Goal: Task Accomplishment & Management: Manage account settings

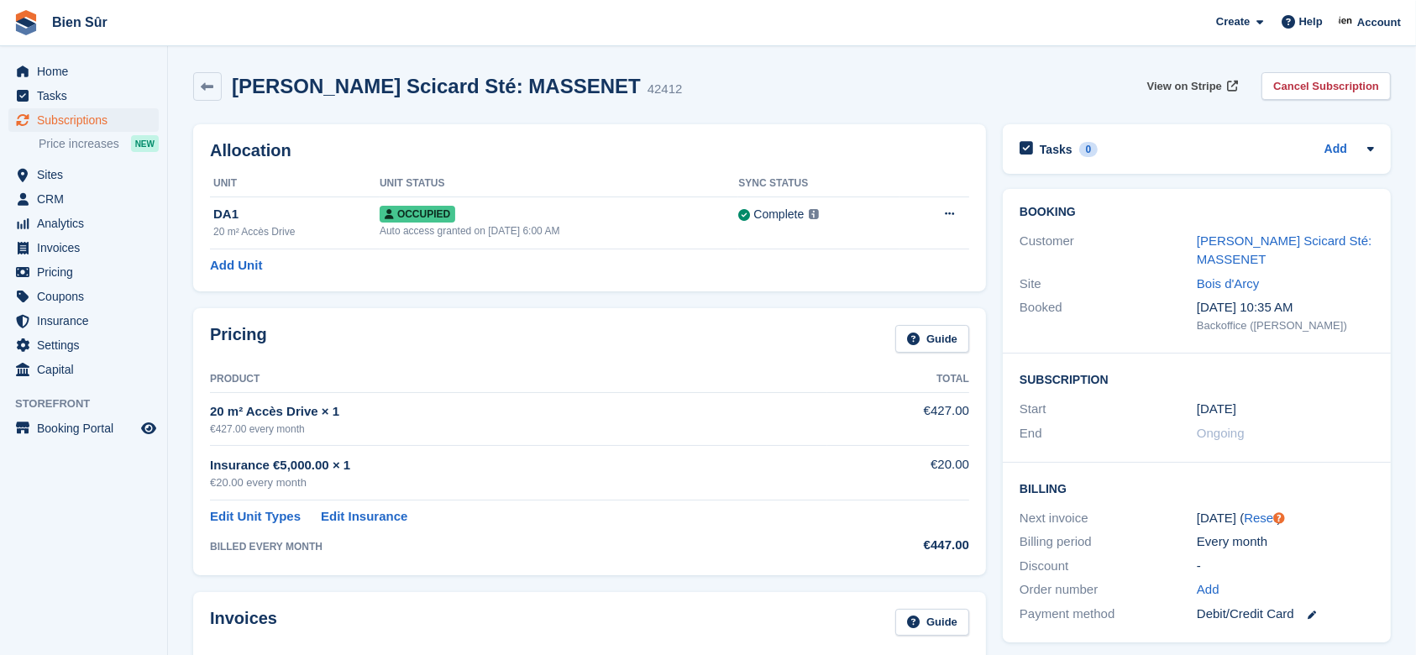
click at [1196, 81] on span "View on Stripe" at bounding box center [1184, 86] width 75 height 17
click at [94, 124] on span "Subscriptions" at bounding box center [87, 120] width 101 height 24
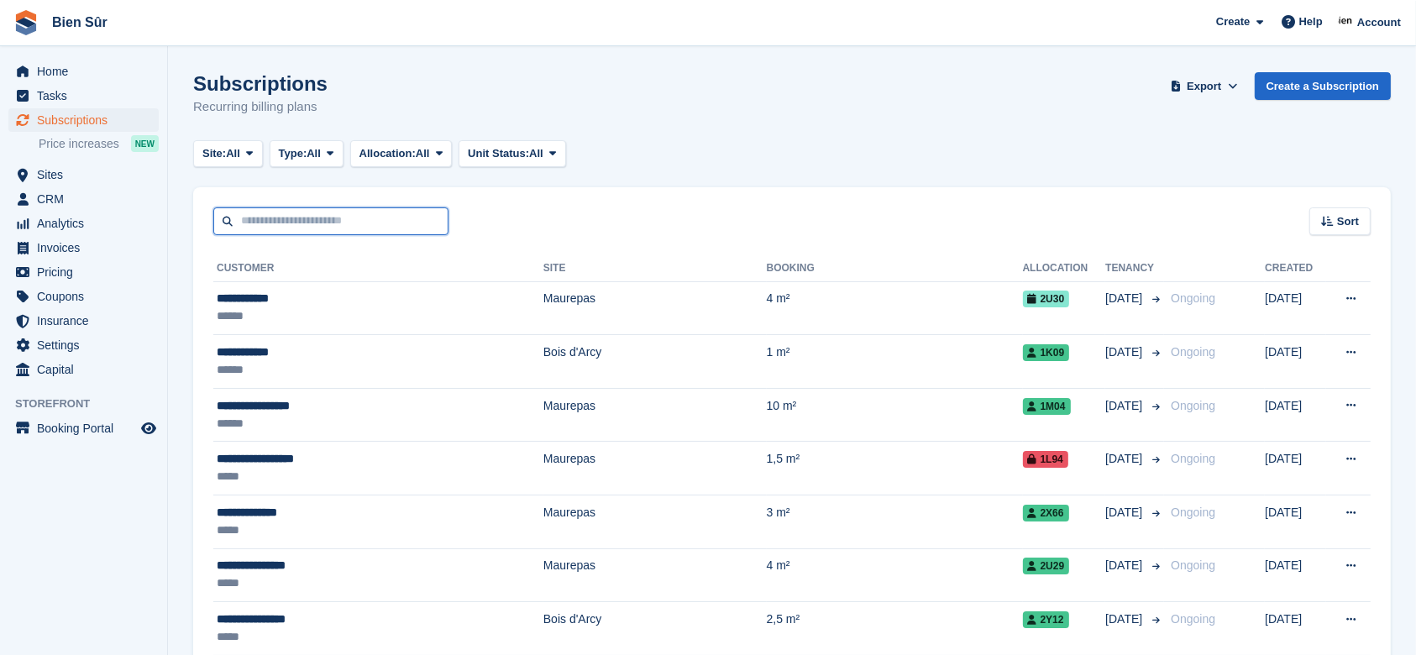
click at [301, 222] on input "text" at bounding box center [330, 221] width 235 height 28
type input "*****"
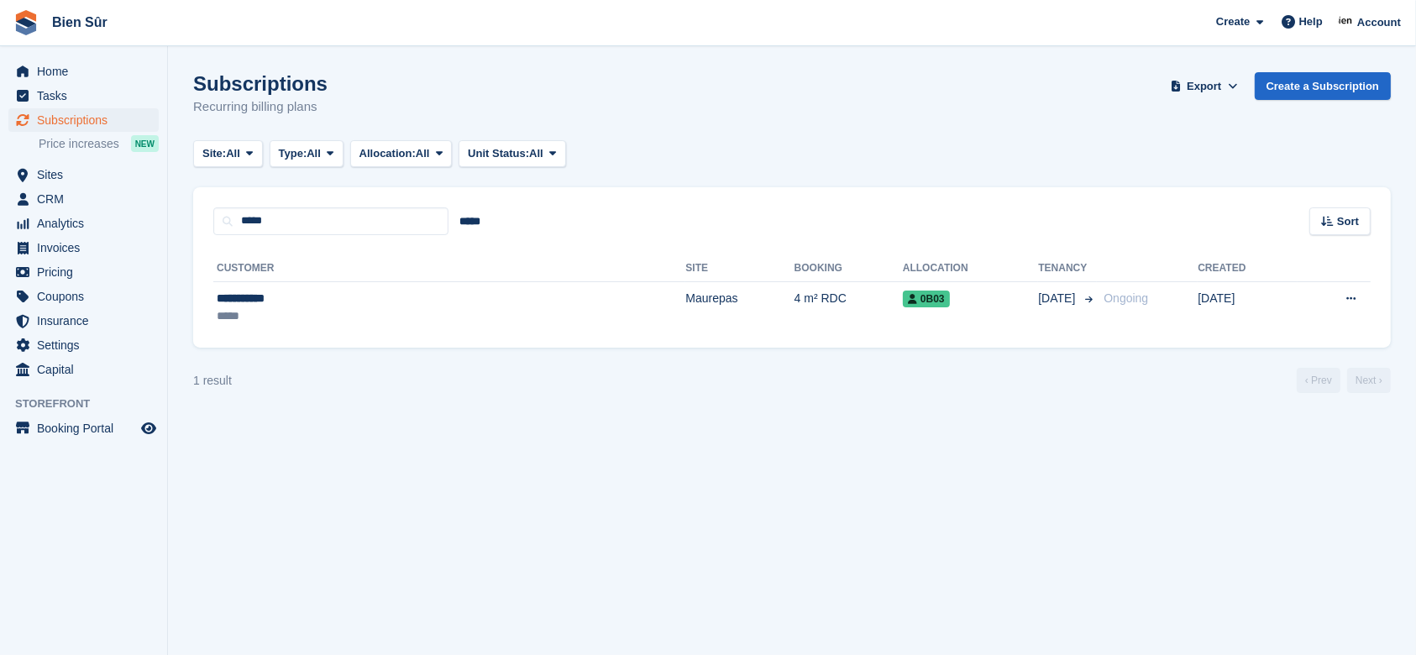
click at [685, 319] on td "Maurepas" at bounding box center [739, 307] width 108 height 53
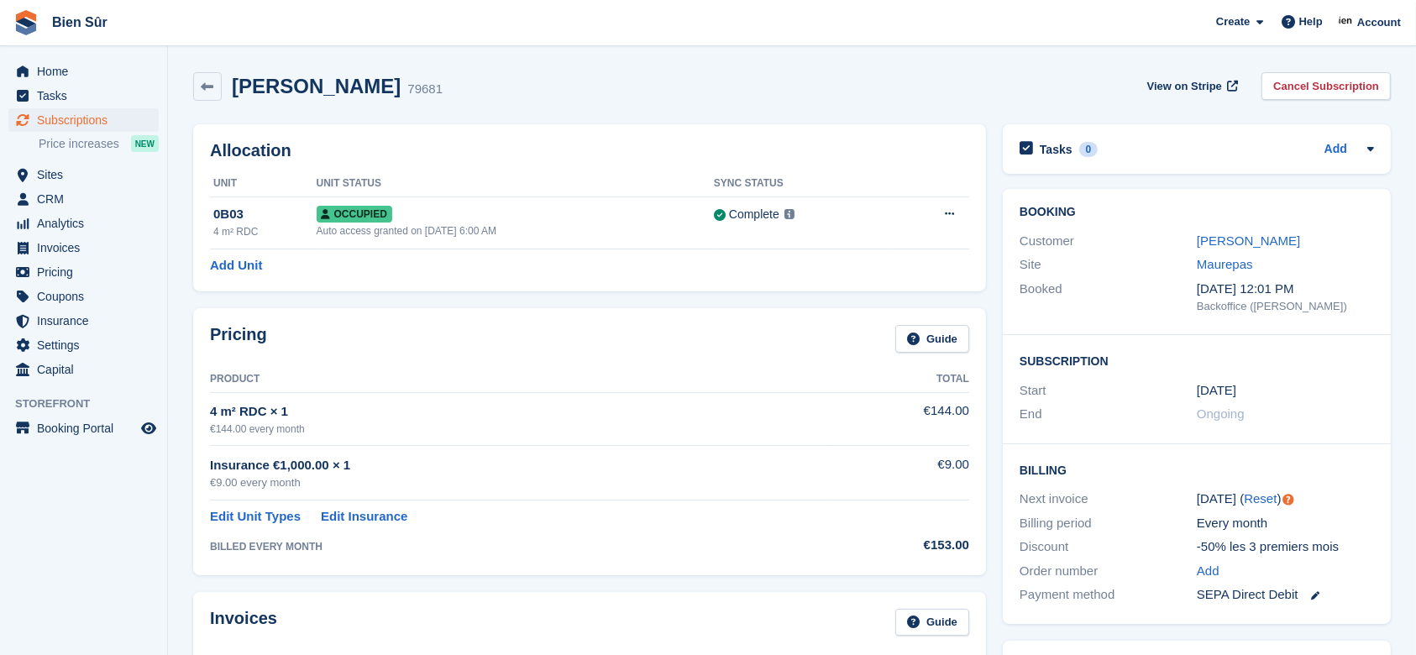
click at [1320, 81] on link "Cancel Subscription" at bounding box center [1325, 86] width 129 height 28
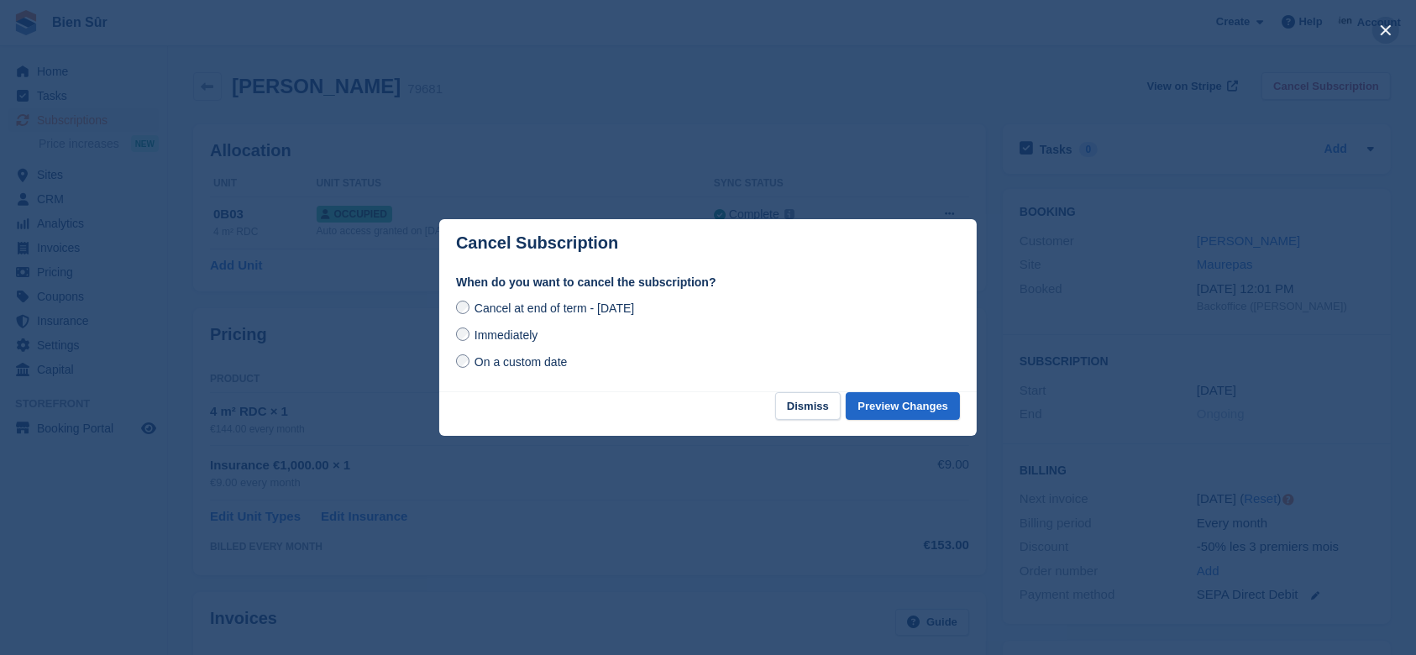
click at [1390, 26] on button "close" at bounding box center [1385, 30] width 27 height 27
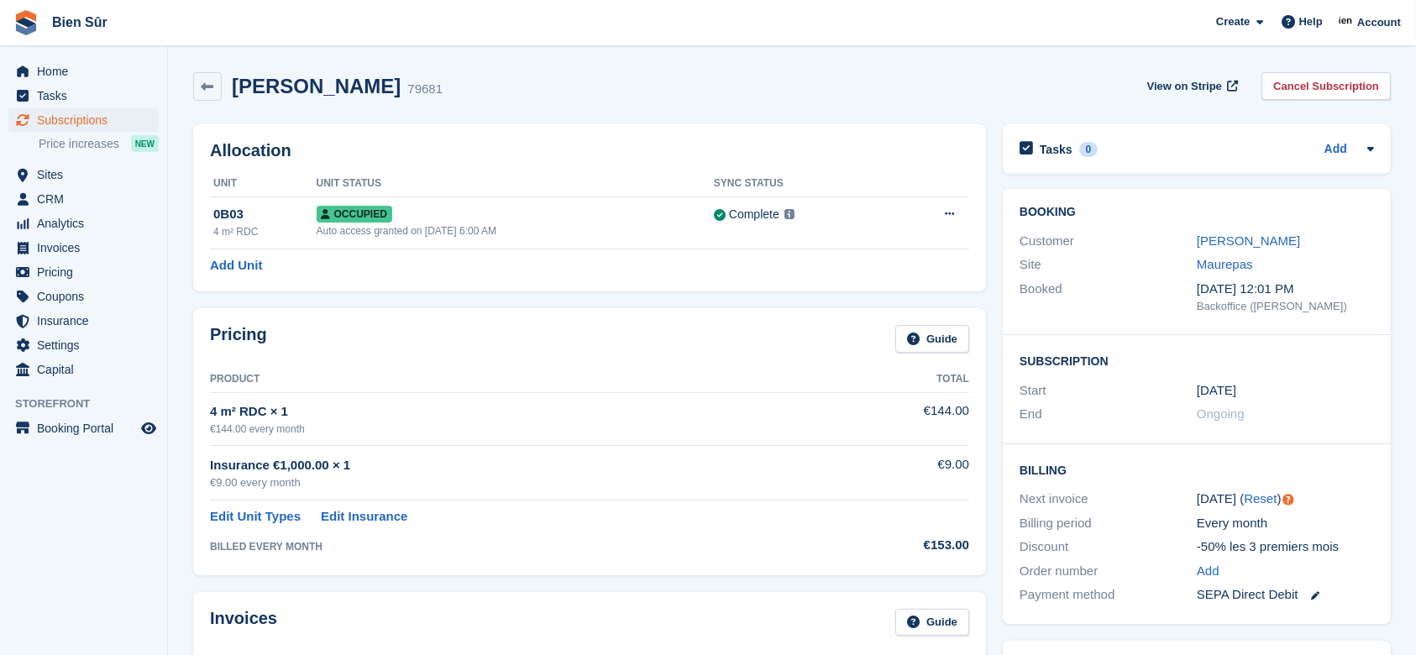
click at [1336, 89] on link "Cancel Subscription" at bounding box center [1325, 86] width 129 height 28
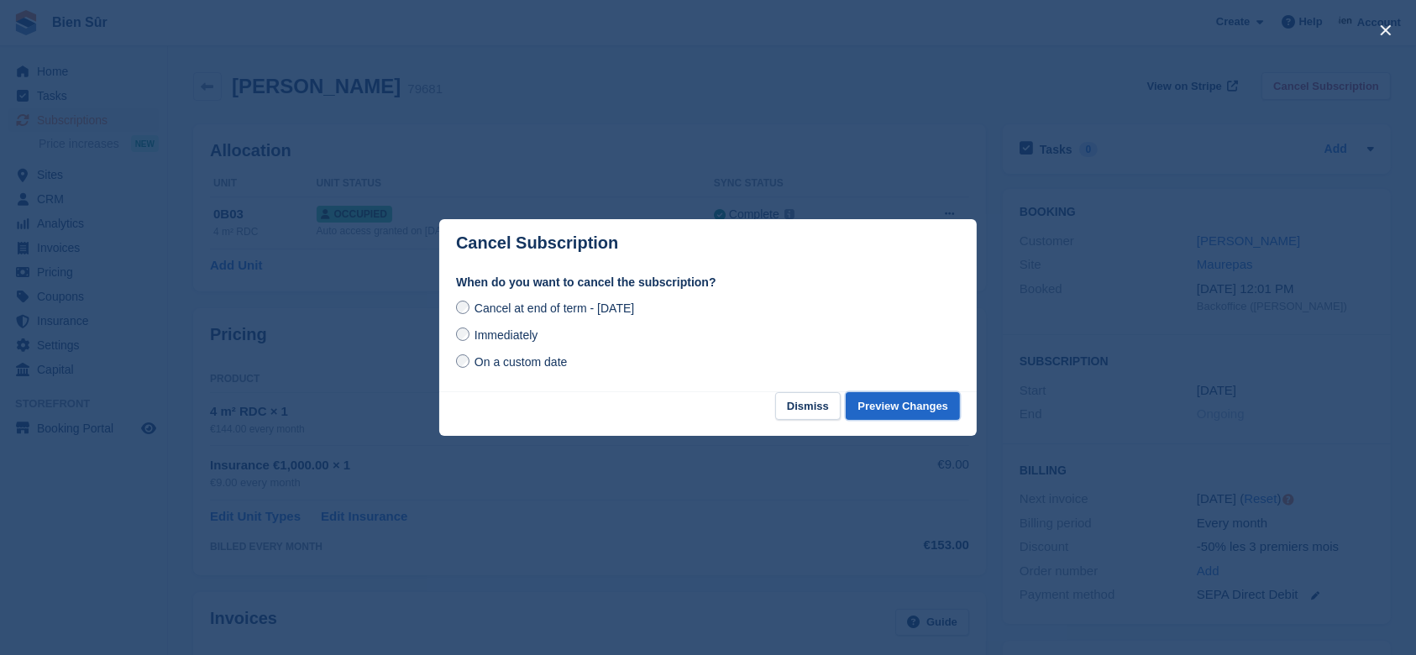
click at [898, 415] on button "Preview Changes" at bounding box center [903, 406] width 114 height 28
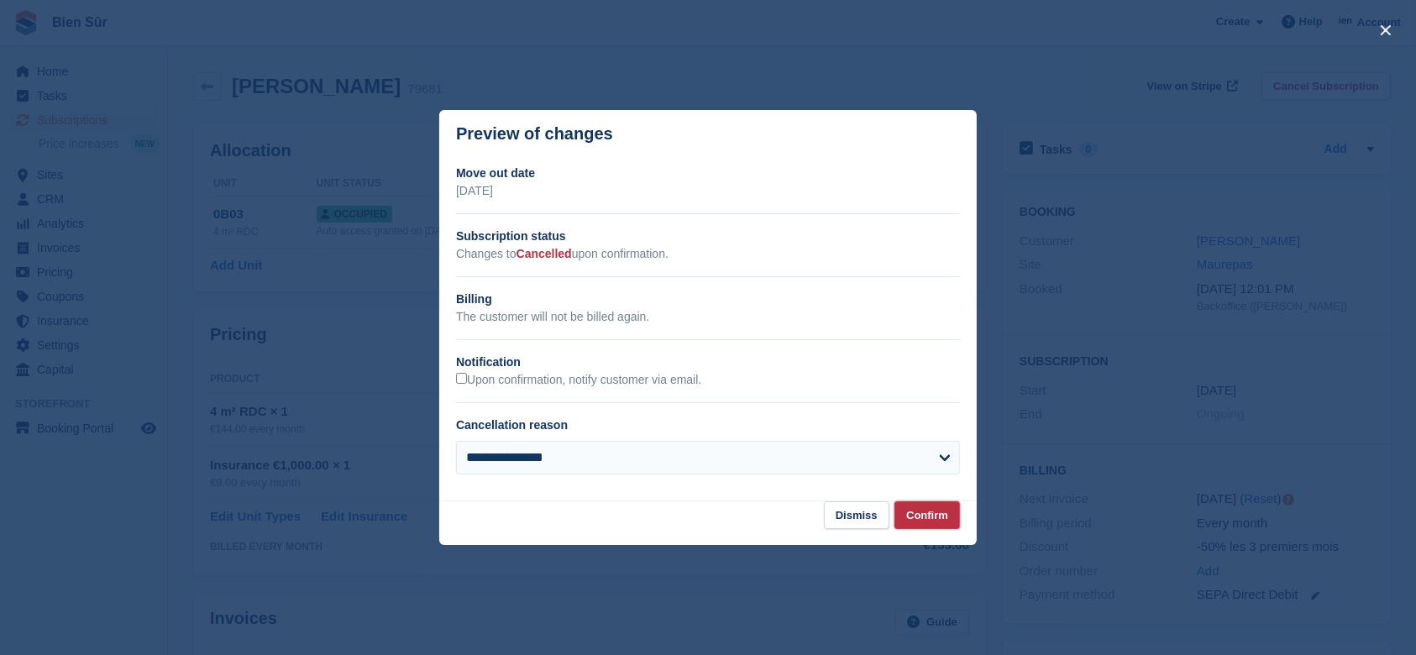
click at [941, 515] on button "Confirm" at bounding box center [927, 515] width 66 height 28
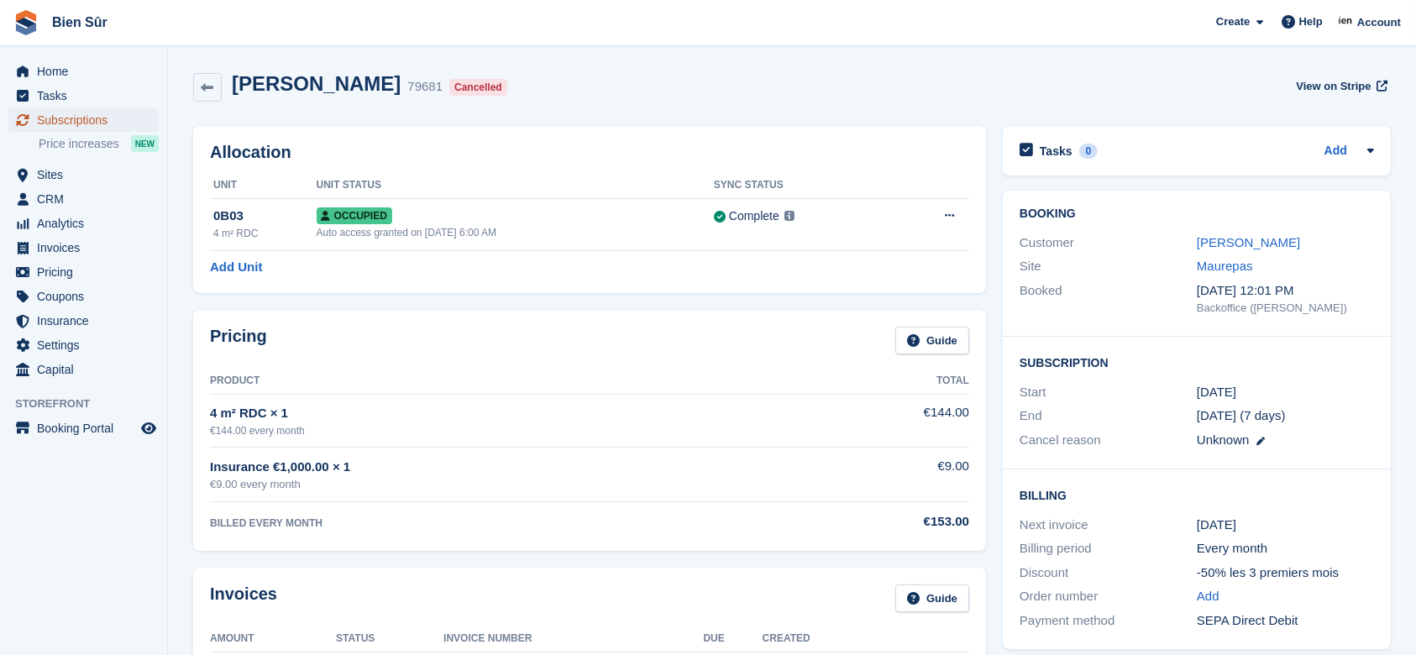
click at [97, 114] on span "Subscriptions" at bounding box center [87, 120] width 101 height 24
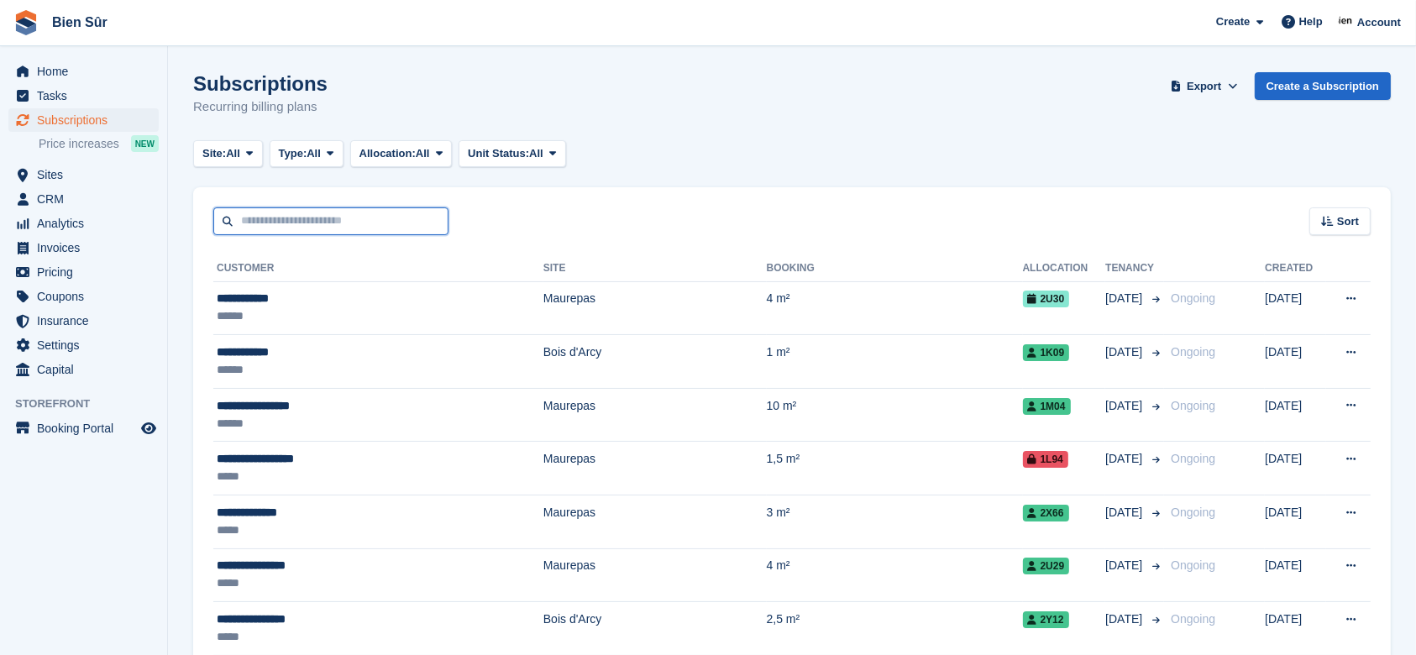
click at [316, 227] on input "text" at bounding box center [330, 221] width 235 height 28
type input "*****"
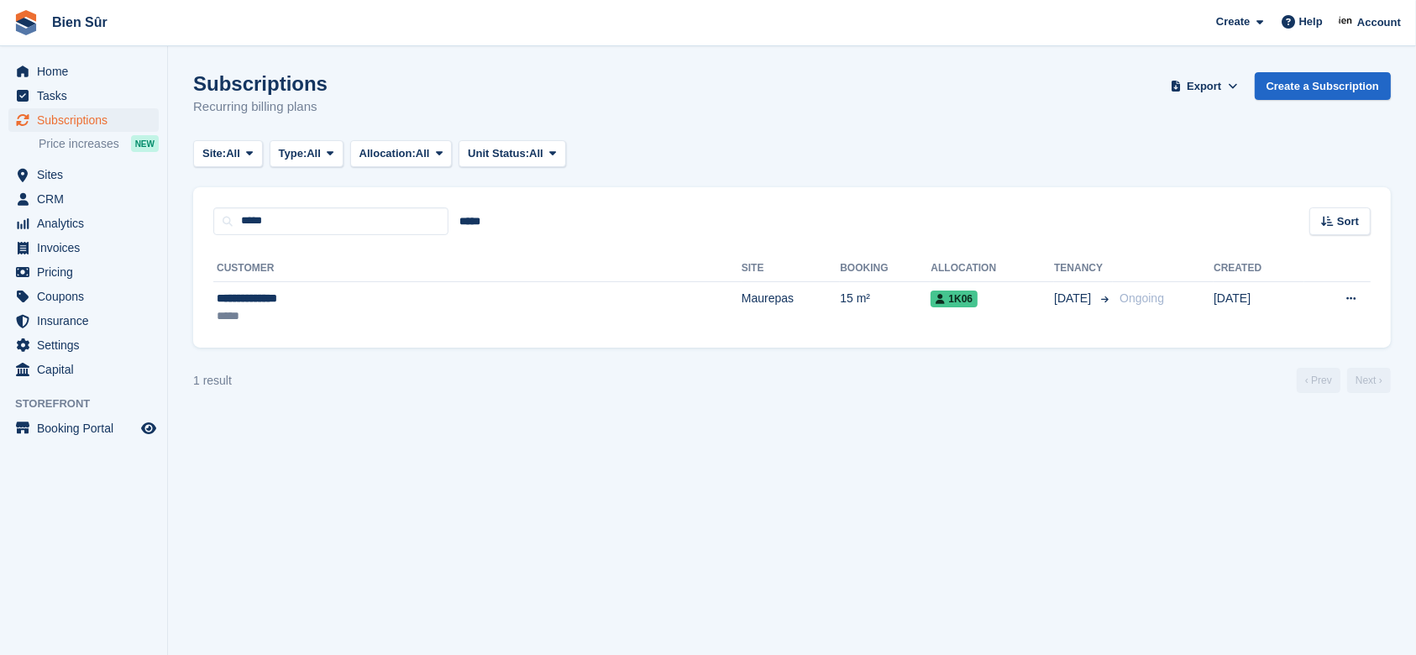
click at [813, 548] on section "Subscriptions Recurring billing plans Export Export Subscriptions Export a CSV …" at bounding box center [792, 327] width 1248 height 655
click at [742, 307] on td "Maurepas" at bounding box center [791, 307] width 98 height 53
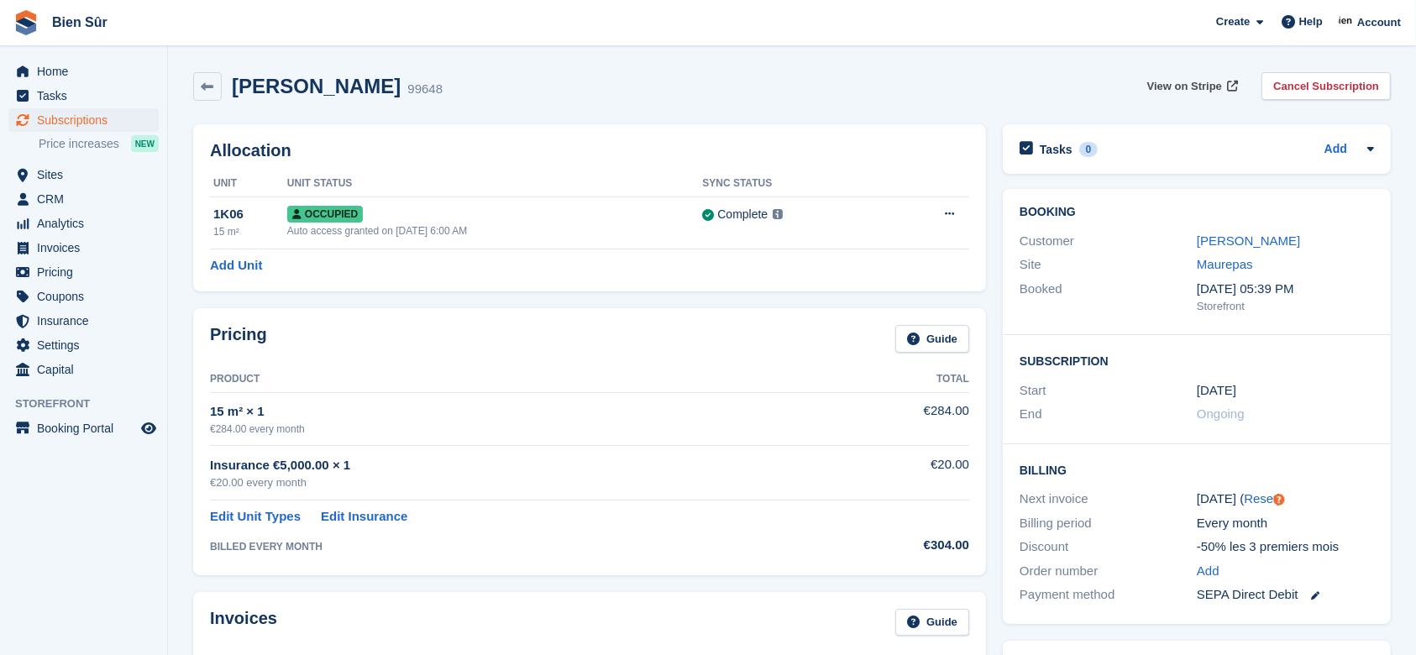
click at [1205, 86] on span "View on Stripe" at bounding box center [1184, 86] width 75 height 17
click at [1291, 80] on link "Cancel Subscription" at bounding box center [1325, 86] width 129 height 28
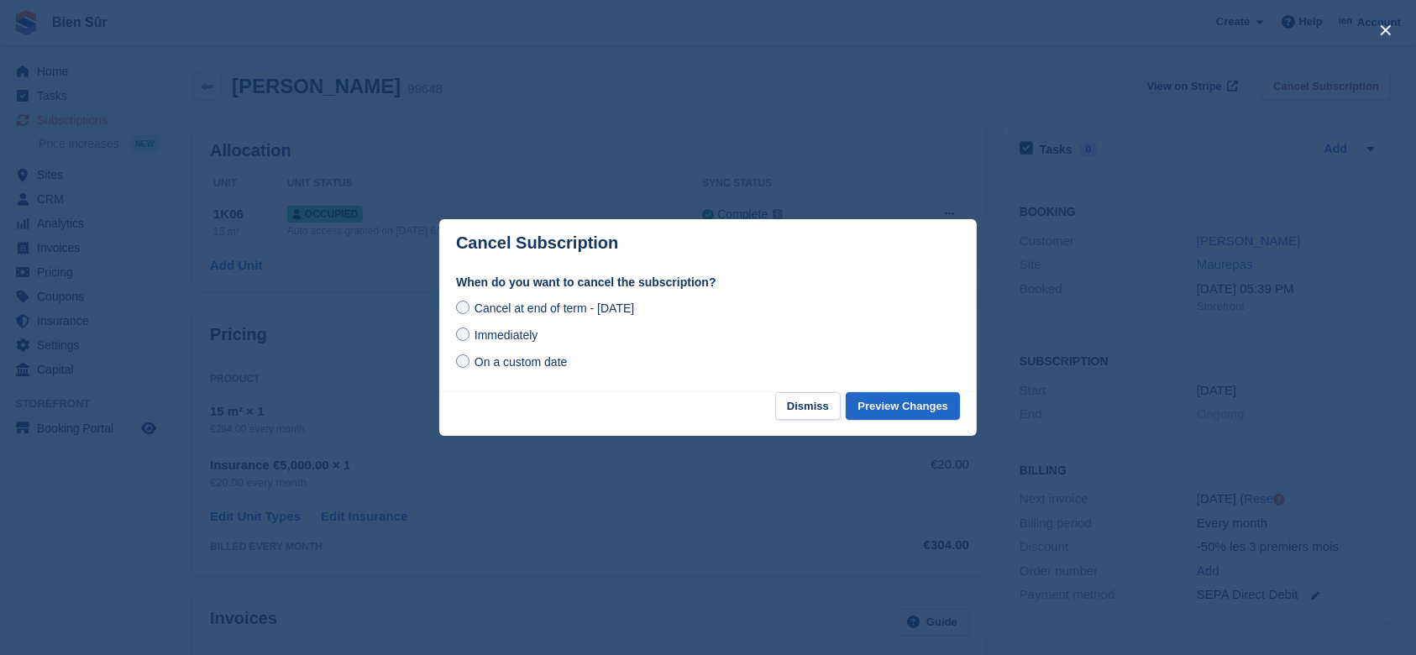
drag, startPoint x: 954, startPoint y: 86, endPoint x: 831, endPoint y: 10, distance: 144.5
click at [954, 86] on div at bounding box center [708, 327] width 1416 height 655
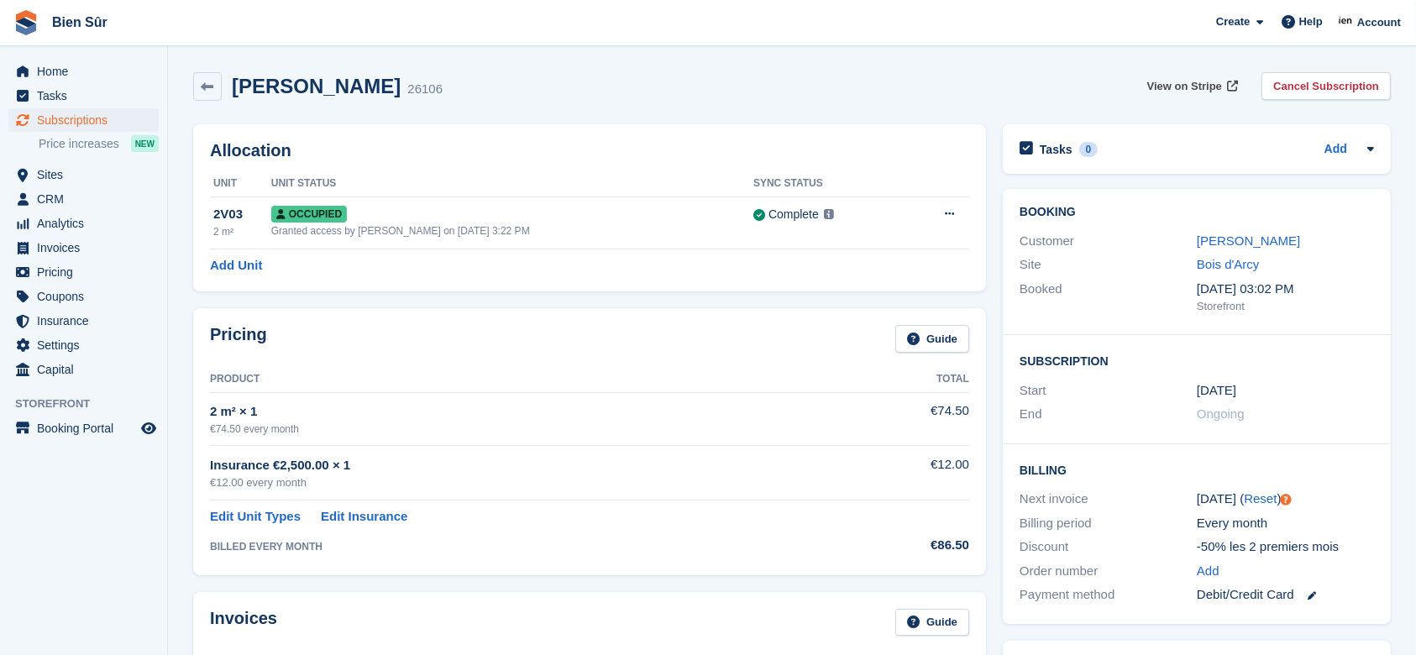
click at [1197, 81] on span "View on Stripe" at bounding box center [1184, 86] width 75 height 17
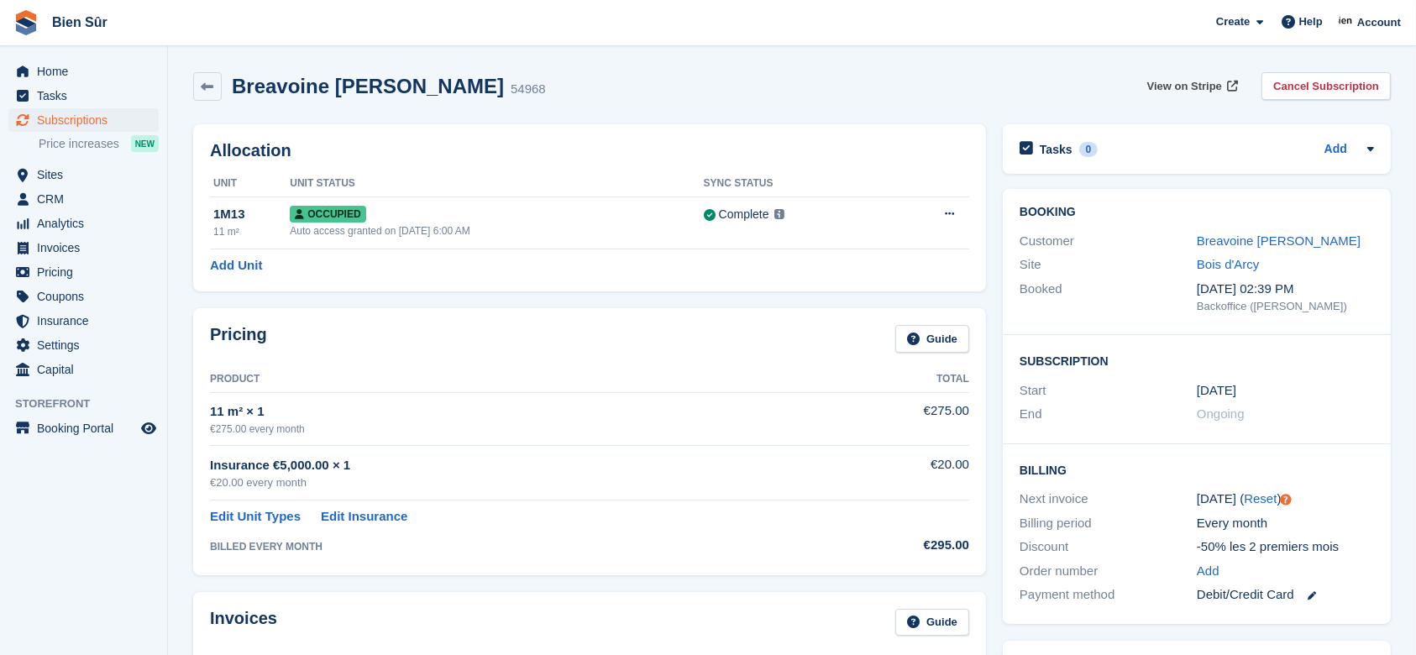
click at [1185, 81] on span "View on Stripe" at bounding box center [1184, 86] width 75 height 17
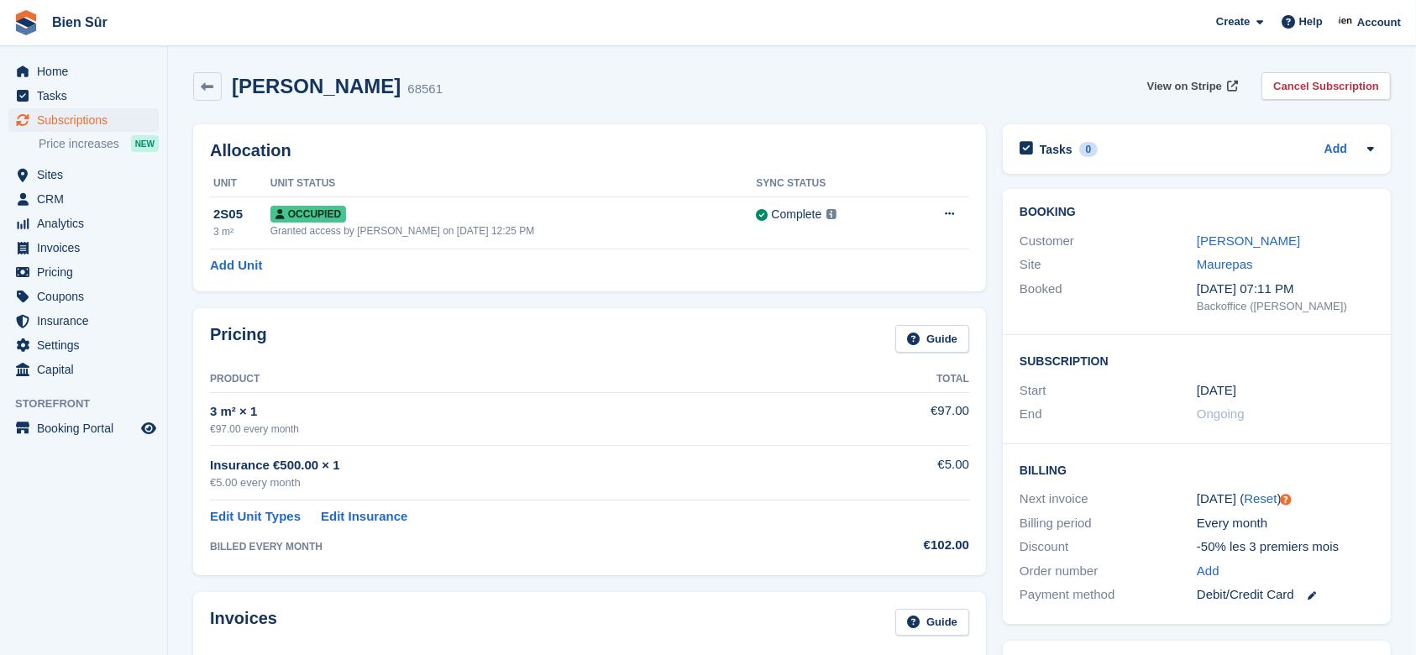
click at [1192, 78] on span "View on Stripe" at bounding box center [1184, 86] width 75 height 17
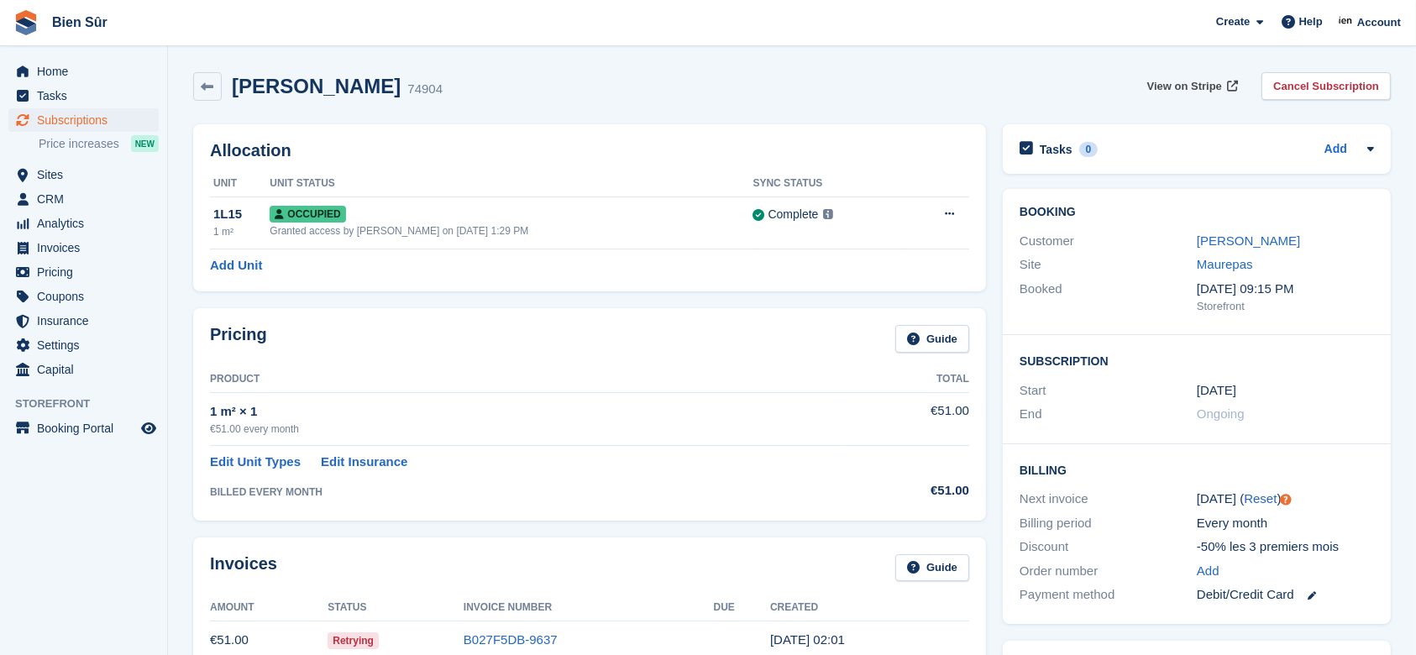
click at [1203, 91] on span "View on Stripe" at bounding box center [1184, 86] width 75 height 17
